Goal: Transaction & Acquisition: Purchase product/service

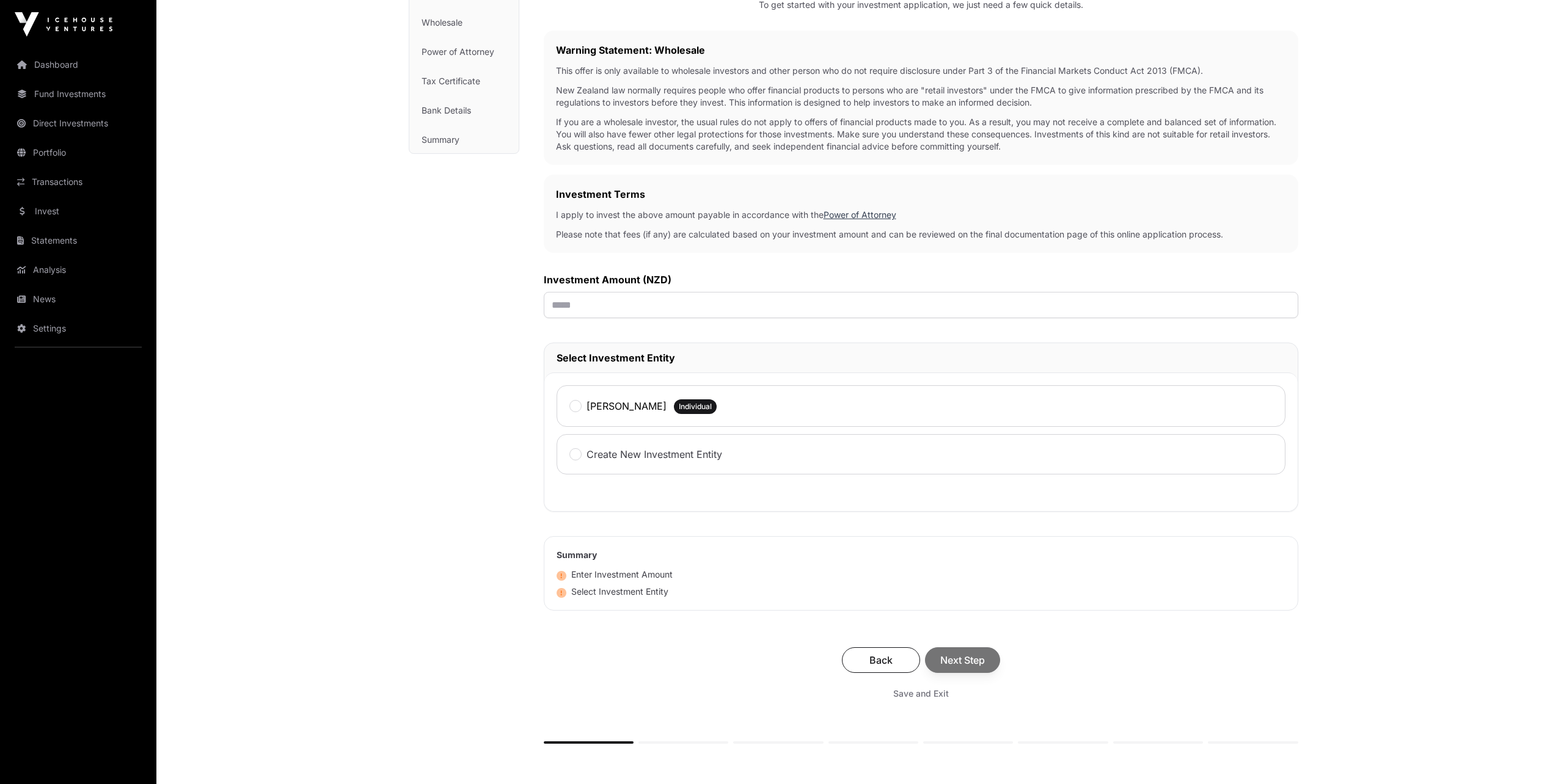
scroll to position [179, 0]
click at [604, 312] on input "text" at bounding box center [921, 306] width 754 height 26
type input "******"
click at [985, 665] on span "Next Step" at bounding box center [963, 661] width 45 height 15
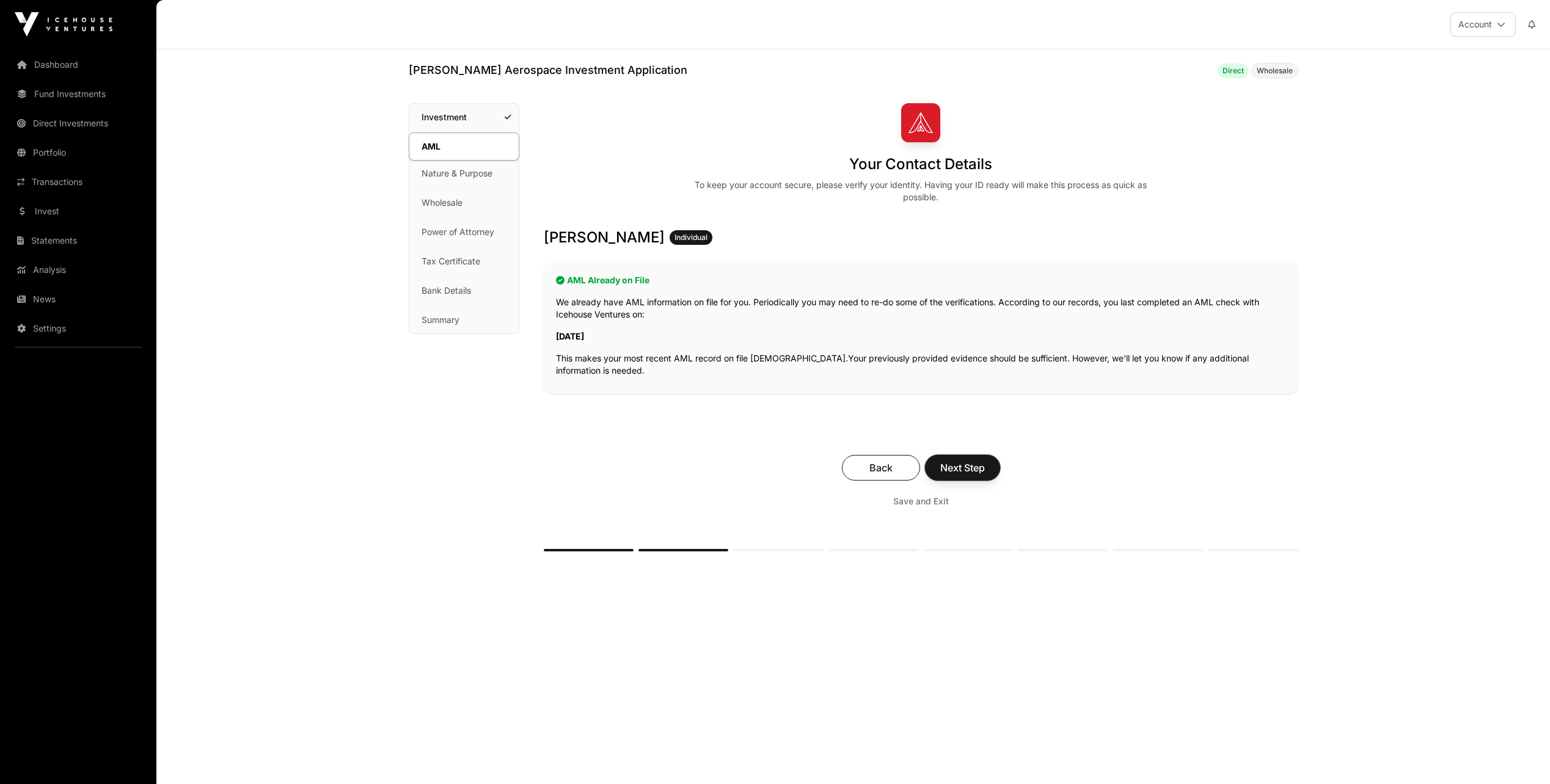
click at [984, 467] on span "Next Step" at bounding box center [963, 468] width 45 height 15
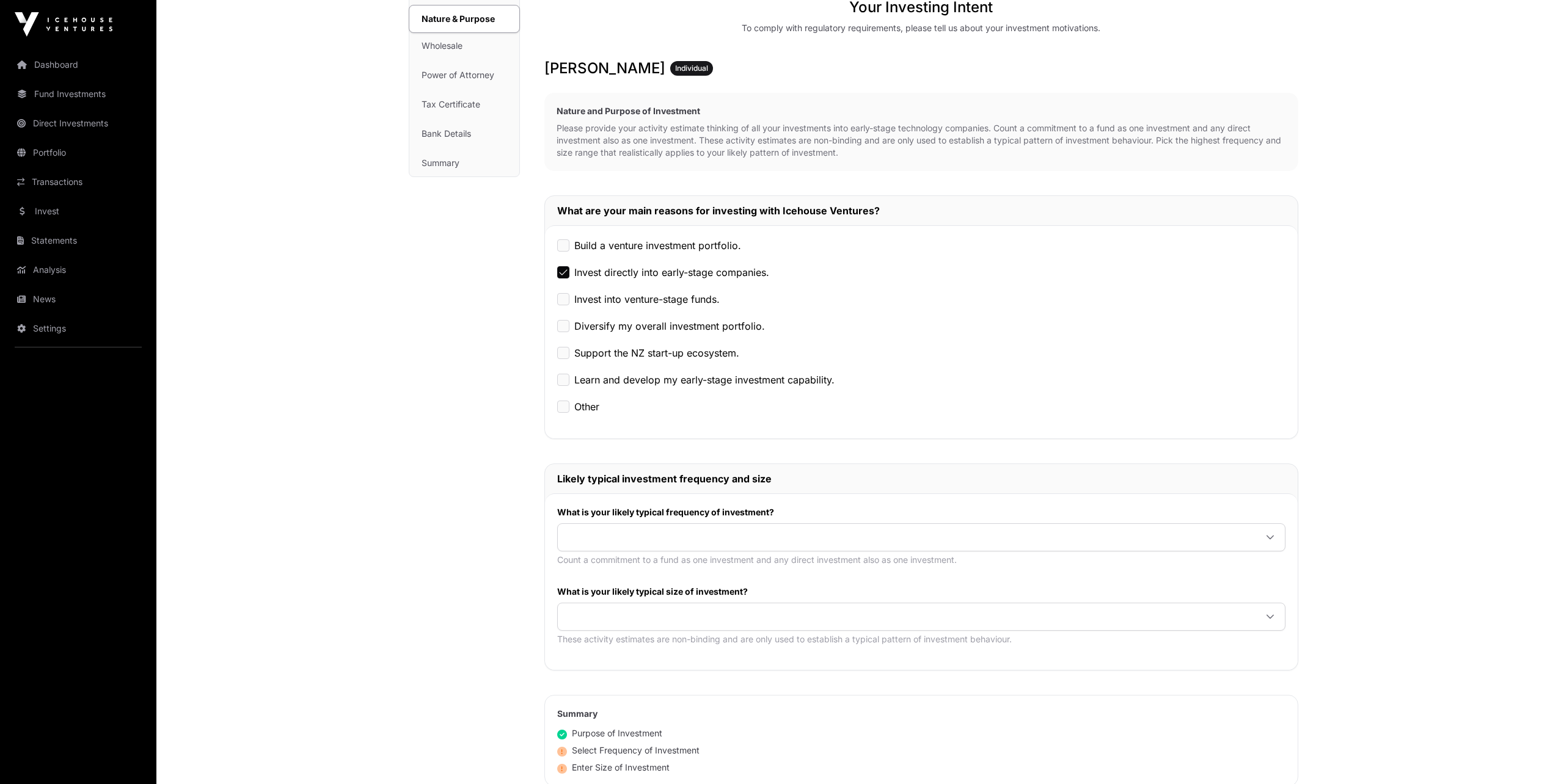
scroll to position [158, 0]
click at [1273, 533] on icon at bounding box center [1270, 536] width 9 height 9
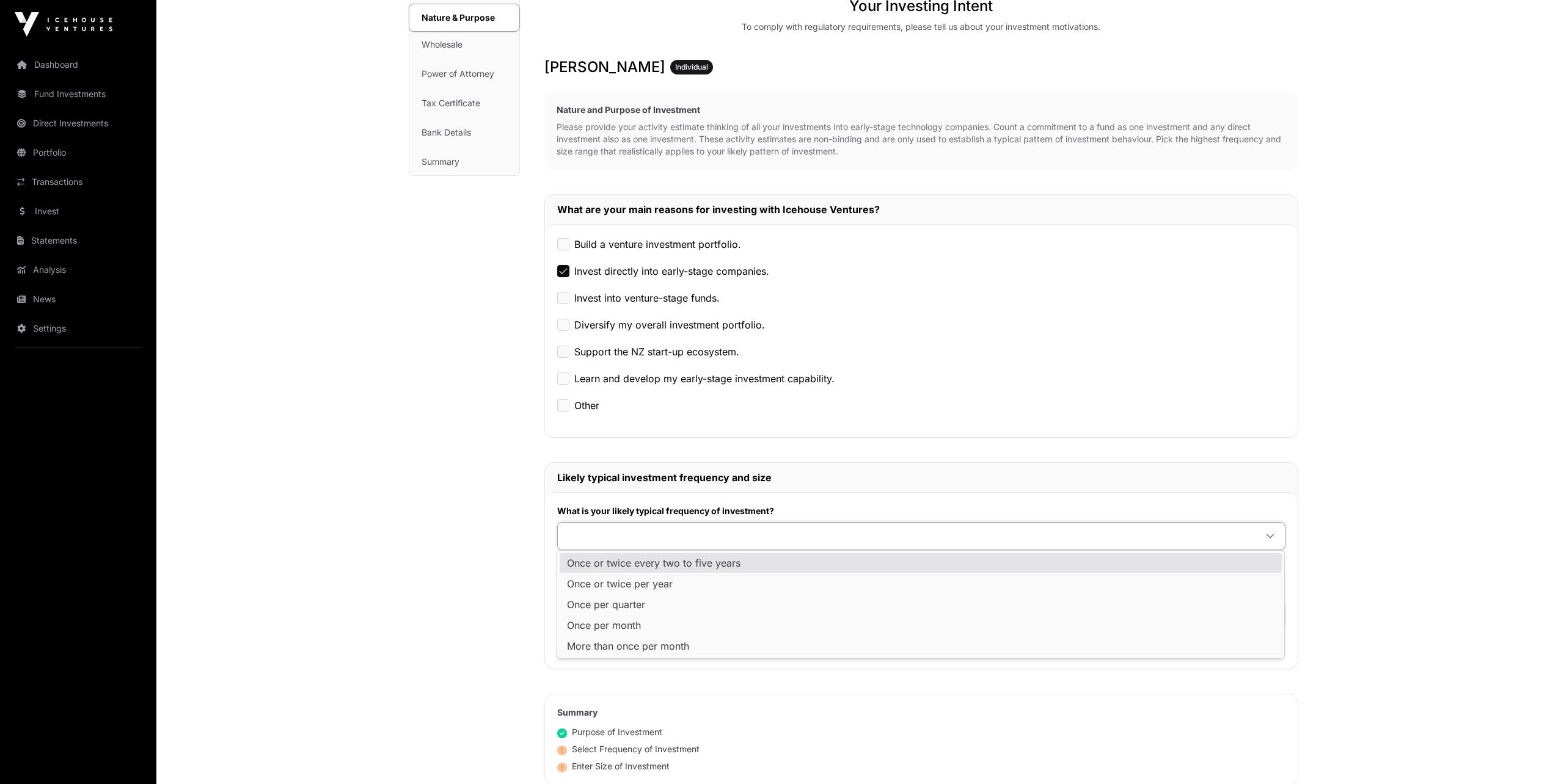
click at [662, 563] on span "Once or twice every two to five years" at bounding box center [654, 563] width 174 height 9
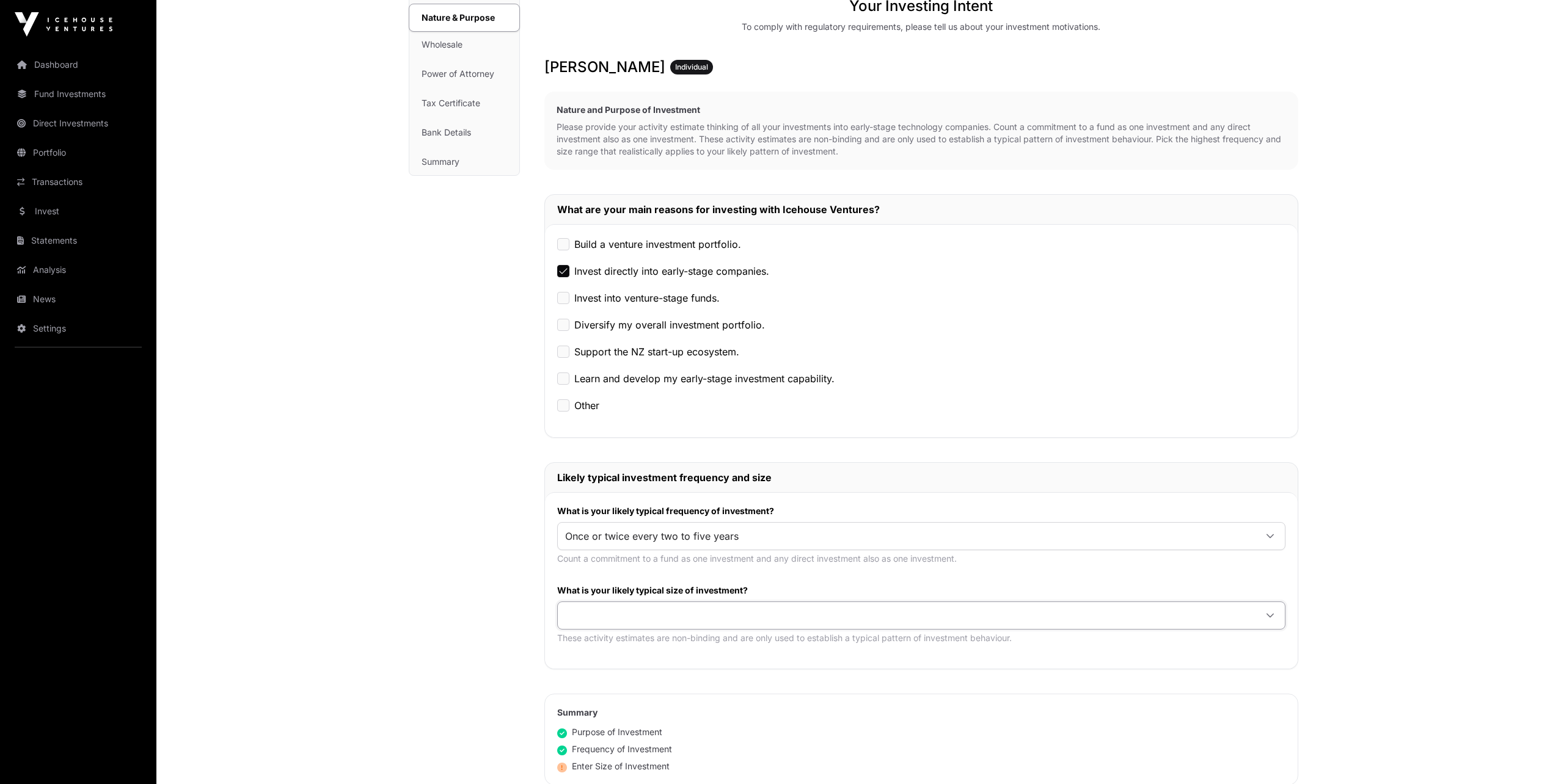
click at [666, 614] on span at bounding box center [906, 615] width 697 height 22
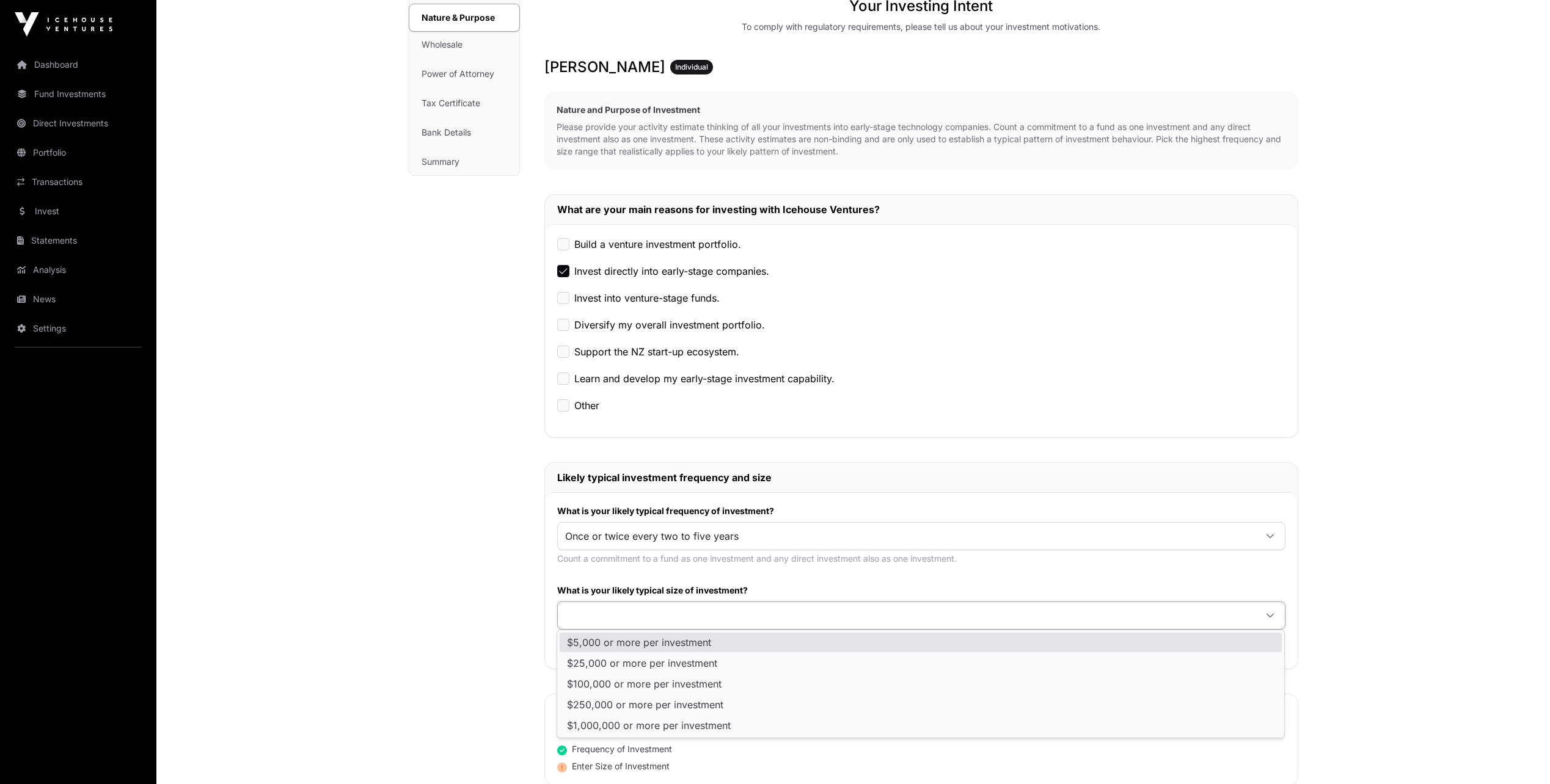
click at [655, 640] on span "$5,000 or more per investment" at bounding box center [639, 642] width 144 height 9
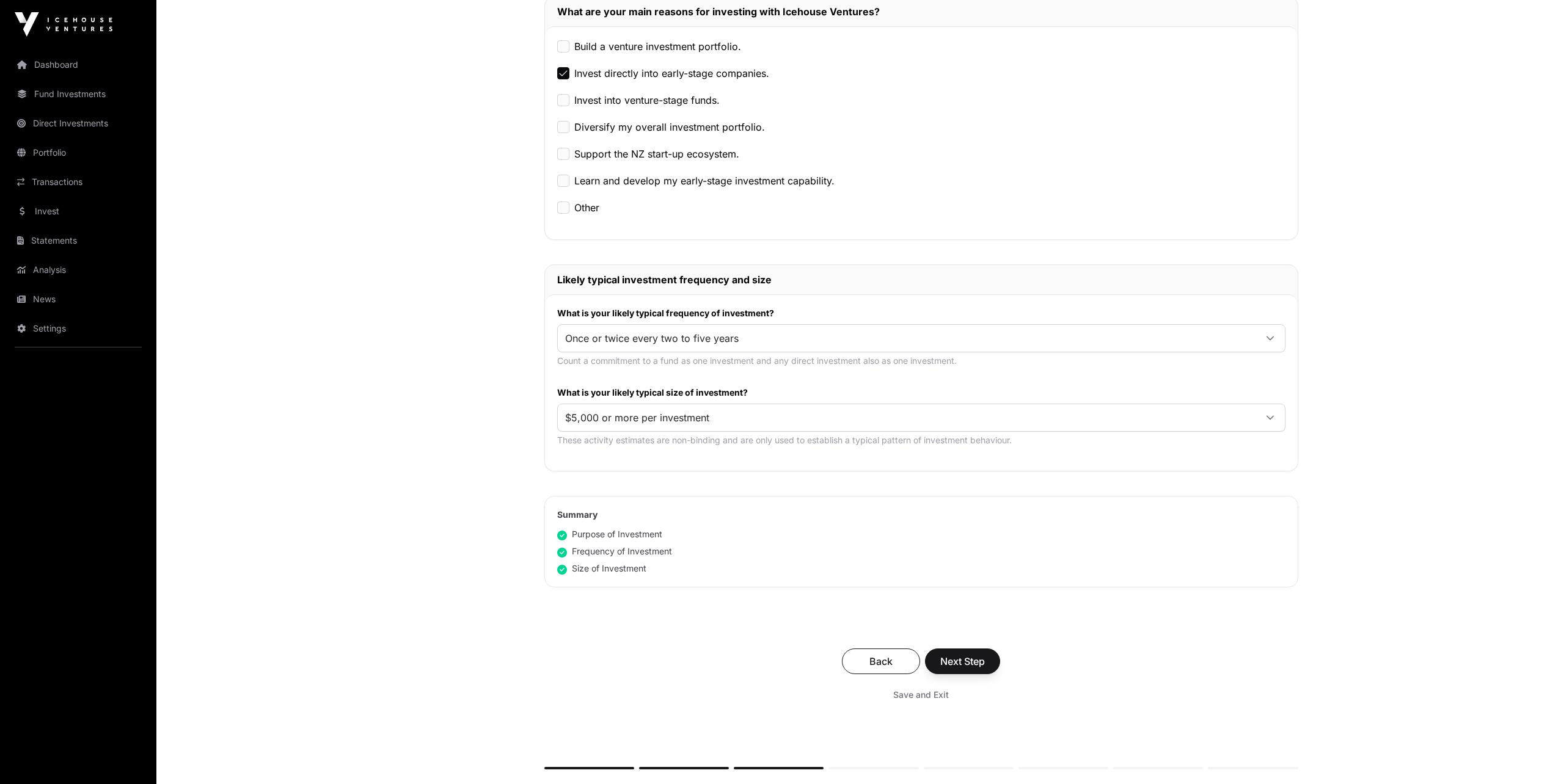
scroll to position [383, 0]
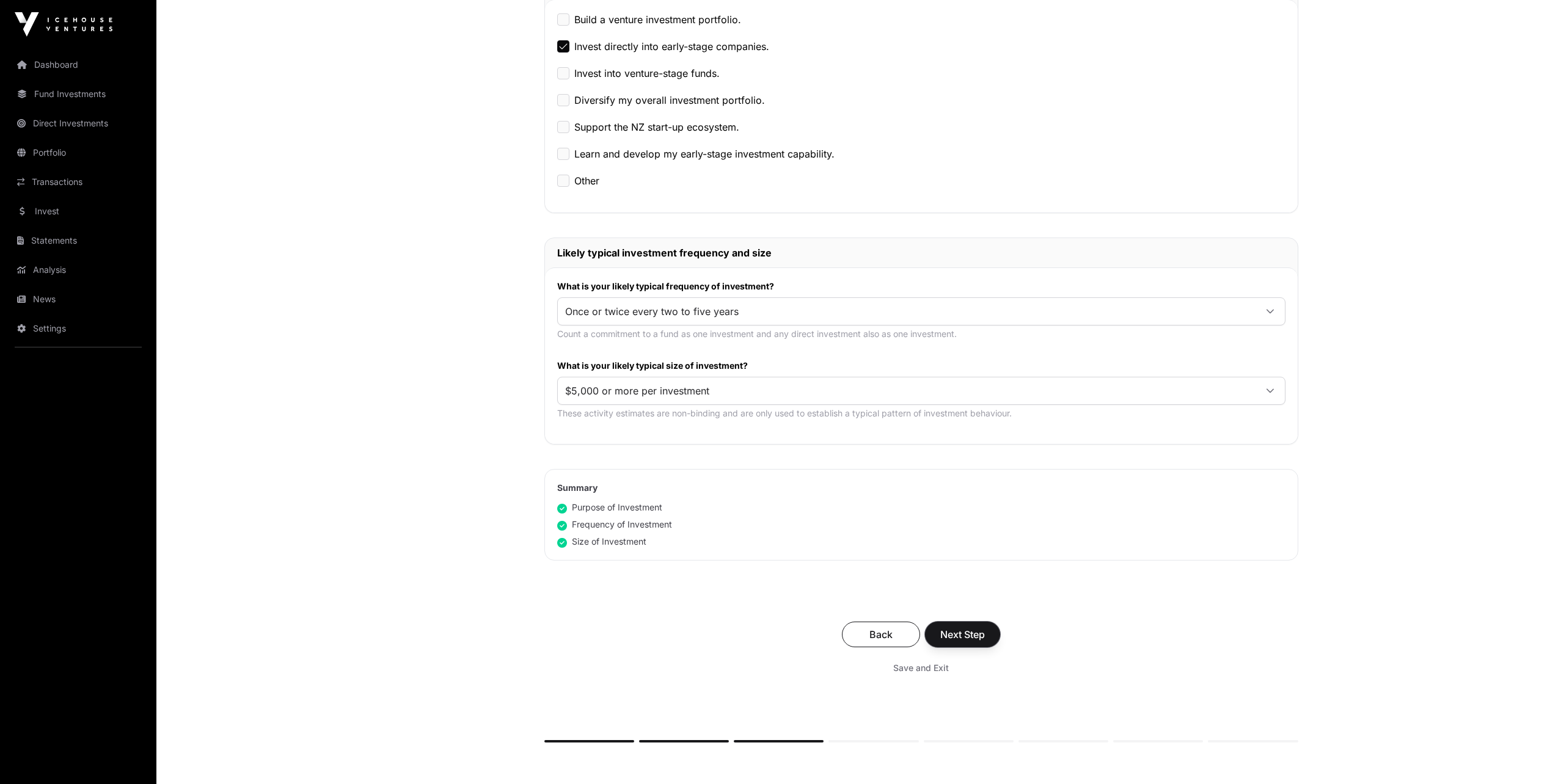
click at [976, 638] on span "Next Step" at bounding box center [963, 635] width 45 height 15
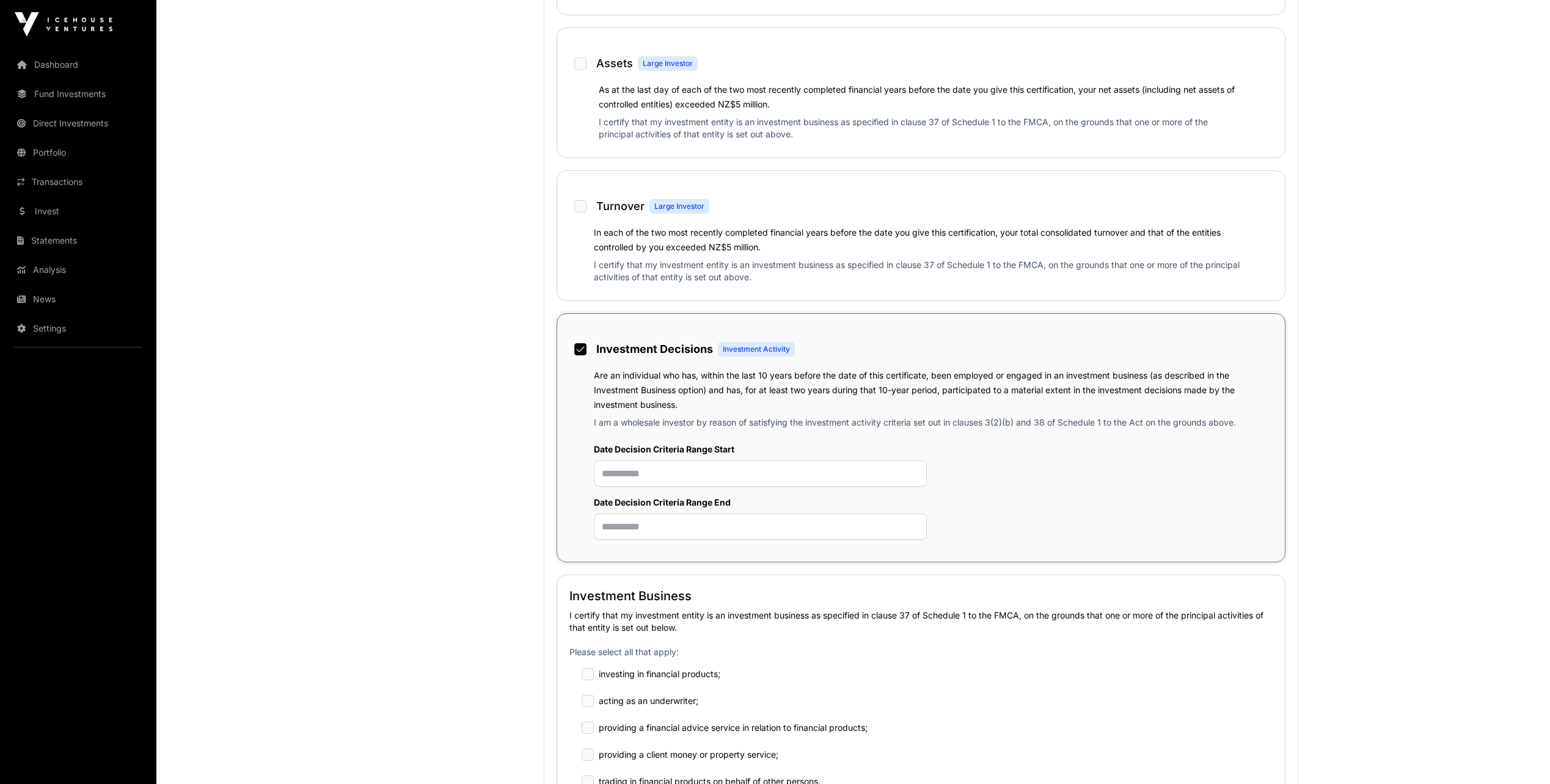
scroll to position [746, 0]
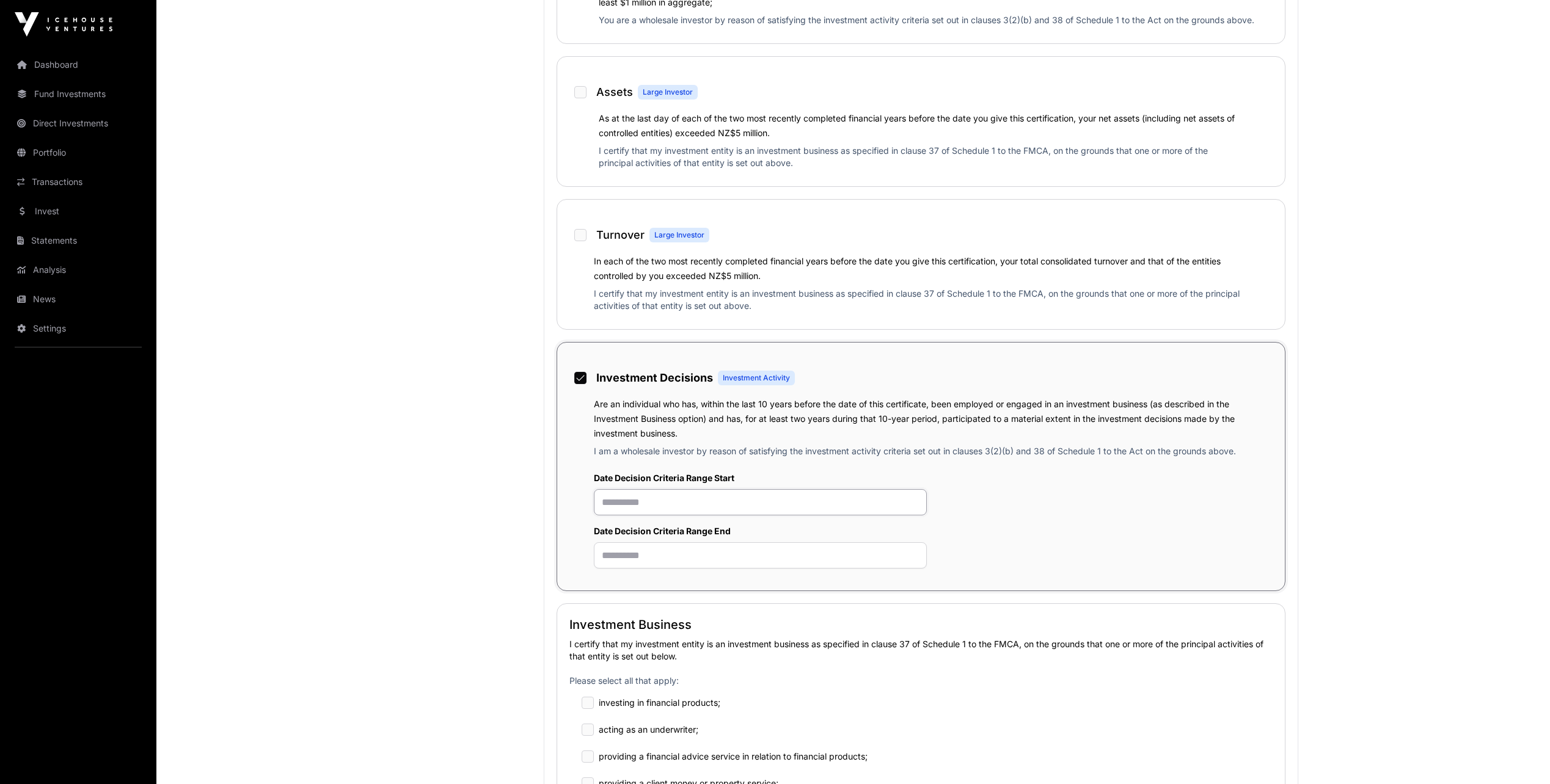
click at [660, 508] on input "text" at bounding box center [760, 502] width 334 height 26
type input "**********"
click at [648, 555] on input "text" at bounding box center [760, 555] width 334 height 26
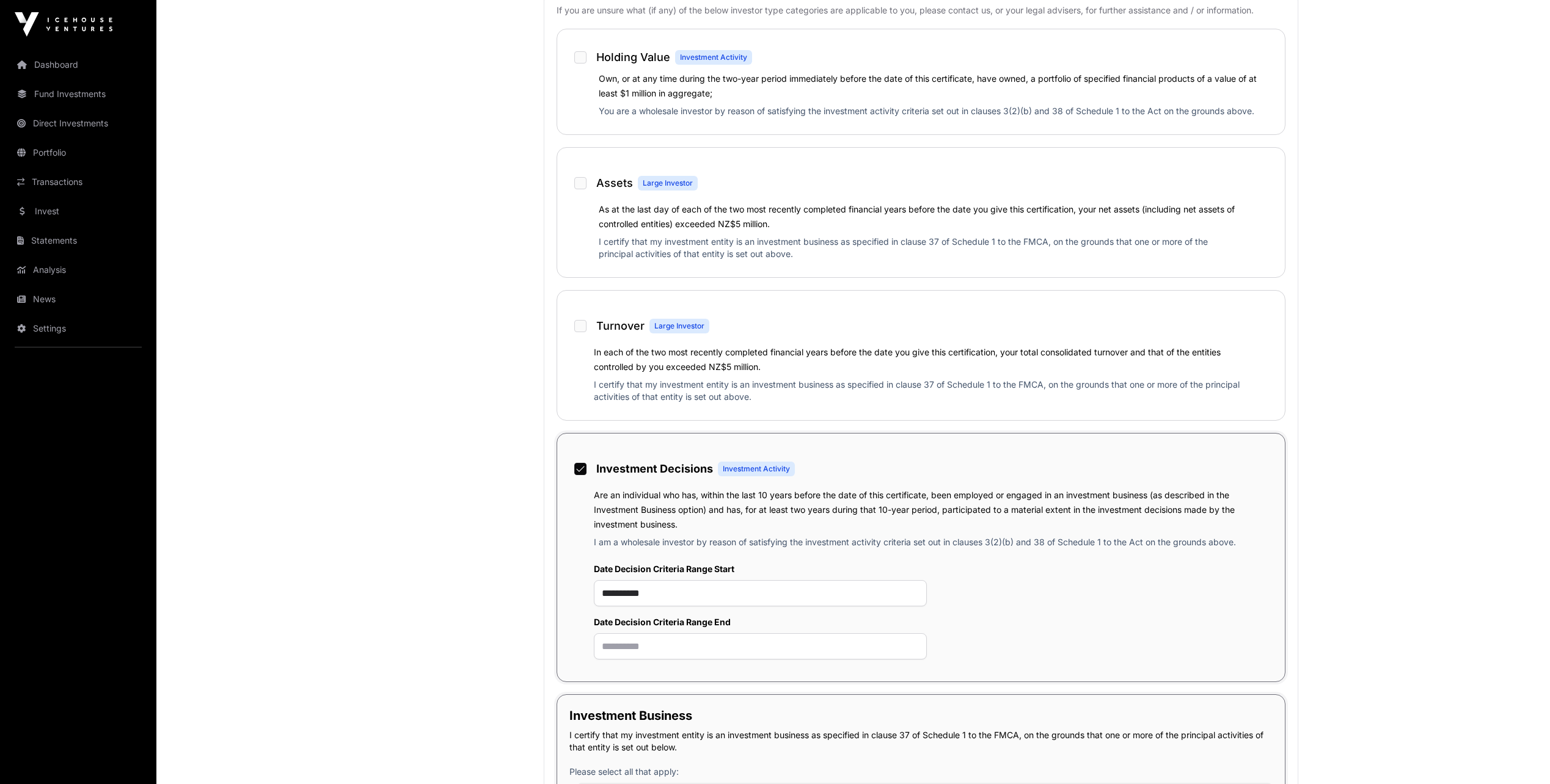
scroll to position [652, 0]
click at [689, 659] on input "text" at bounding box center [760, 648] width 334 height 26
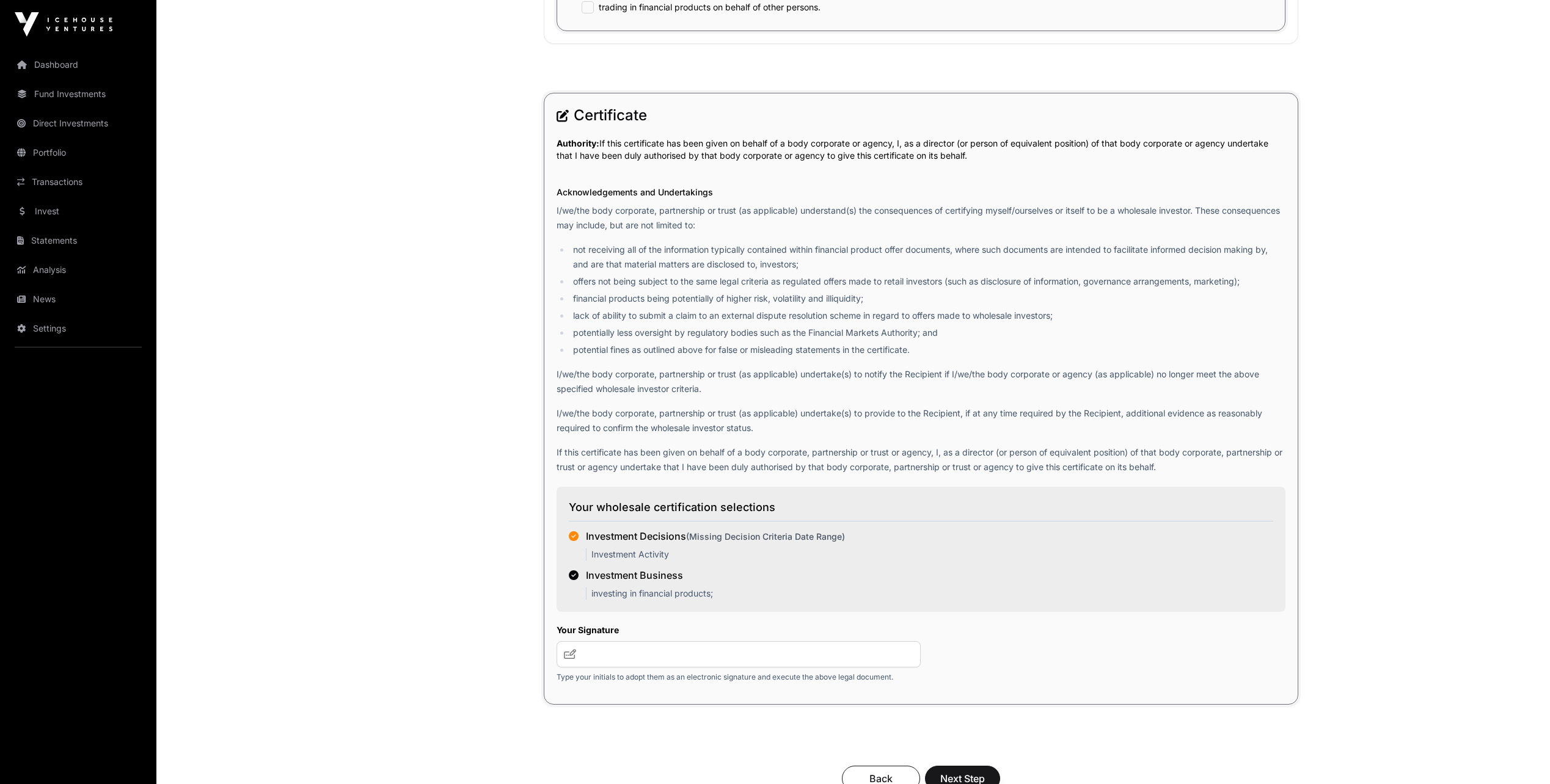
scroll to position [1550, 0]
click at [615, 656] on input "text" at bounding box center [739, 652] width 365 height 26
type input "*"
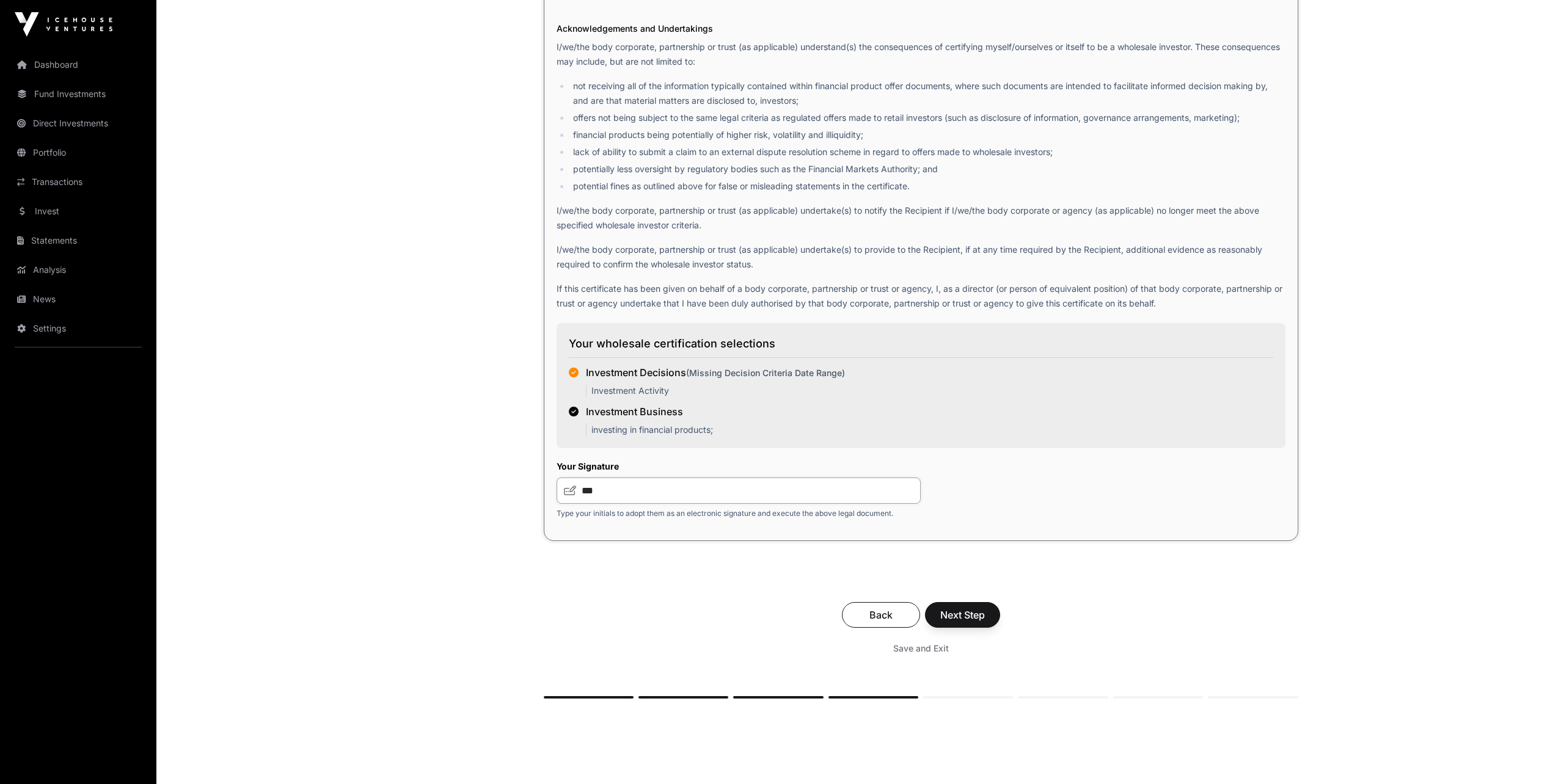
type input "***"
click at [977, 628] on button "Next Step" at bounding box center [962, 615] width 75 height 26
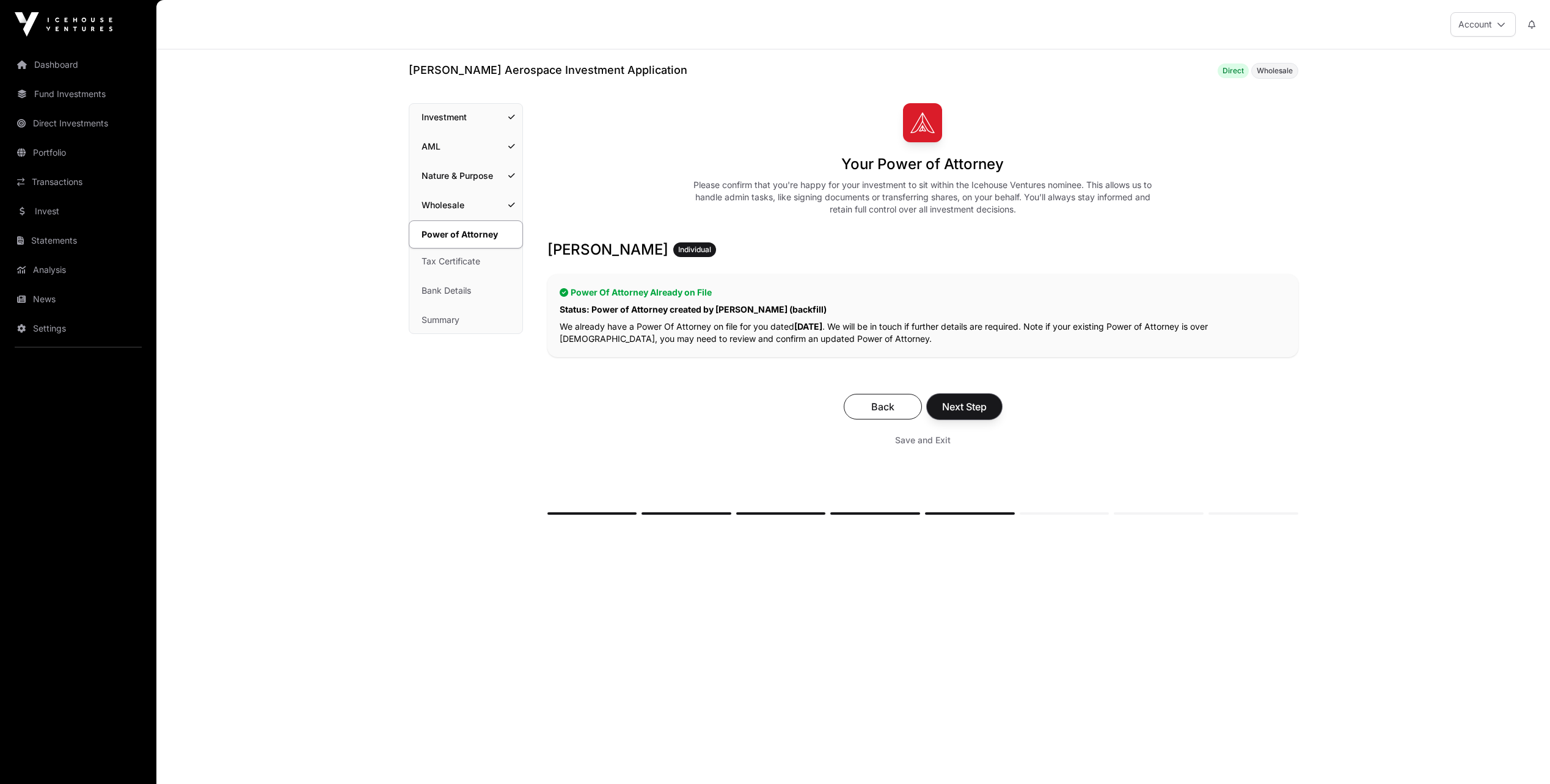
click at [971, 404] on span "Next Step" at bounding box center [965, 407] width 45 height 15
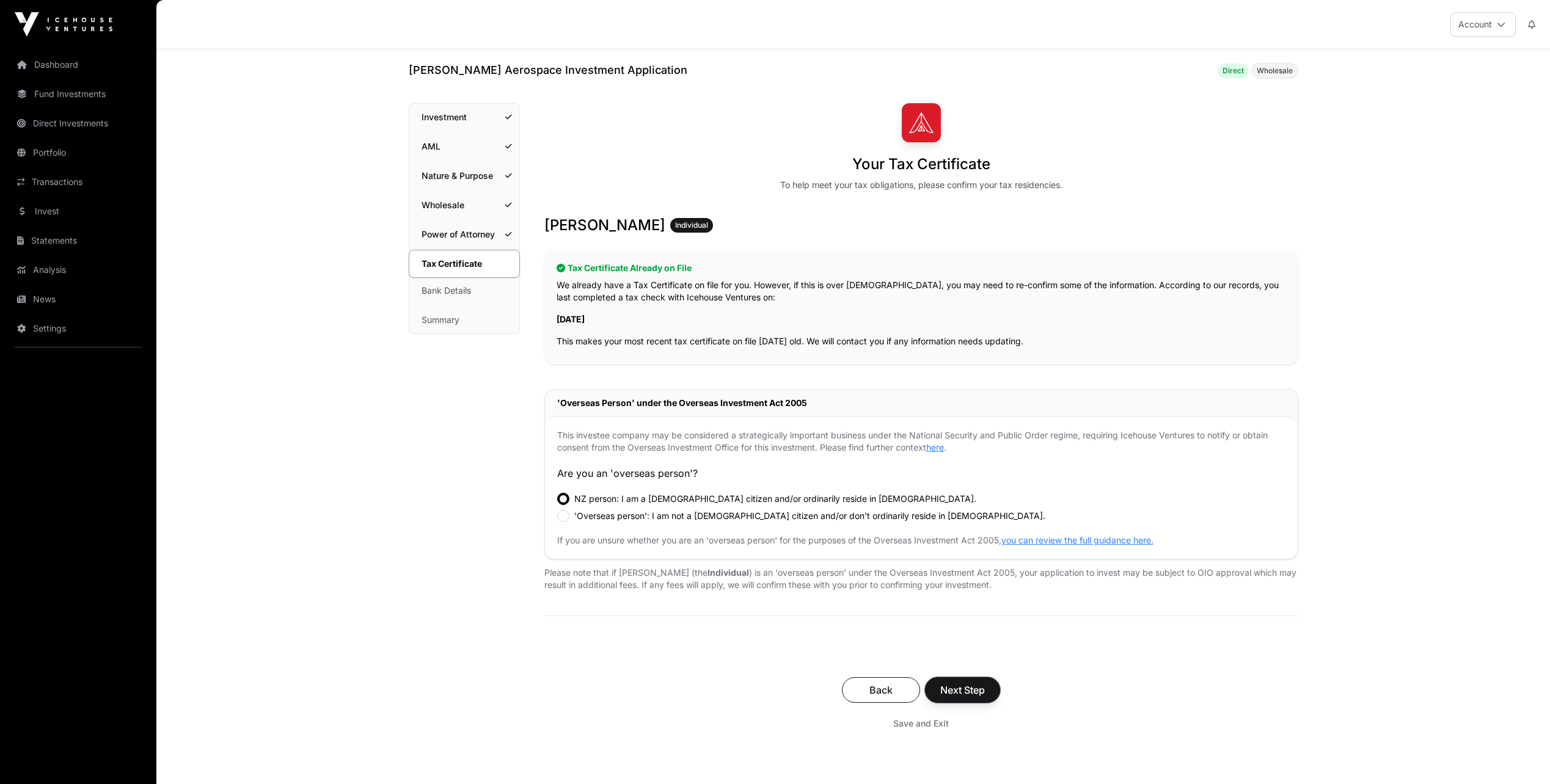
click at [982, 694] on span "Next Step" at bounding box center [963, 690] width 45 height 15
